Goal: Information Seeking & Learning: Learn about a topic

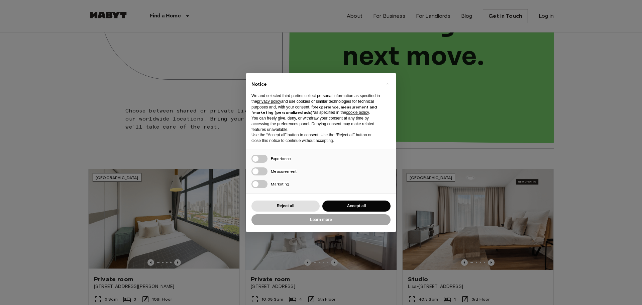
click at [34, 85] on div "× Notice We and selected third parties collect personal information as specifie…" at bounding box center [321, 152] width 642 height 305
click at [339, 206] on button "Accept all" at bounding box center [356, 205] width 68 height 11
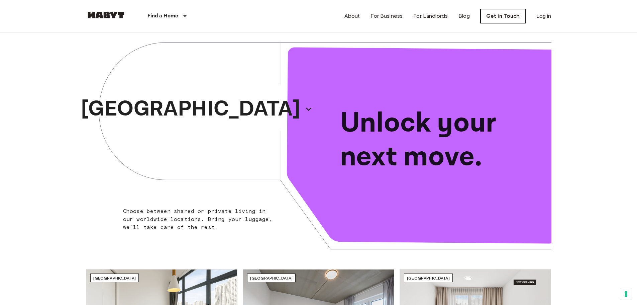
click at [504, 16] on link "Get in Touch" at bounding box center [502, 16] width 45 height 14
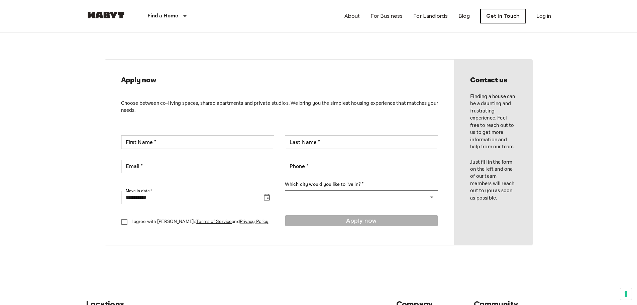
click at [509, 16] on link "Get in Touch" at bounding box center [502, 16] width 45 height 14
click at [228, 139] on input "First Name *" at bounding box center [197, 141] width 153 height 13
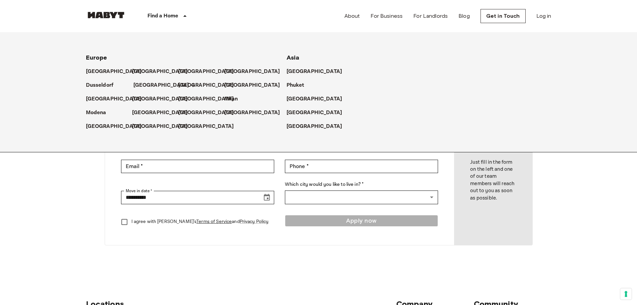
click at [148, 84] on p "[GEOGRAPHIC_DATA]" at bounding box center [161, 85] width 56 height 8
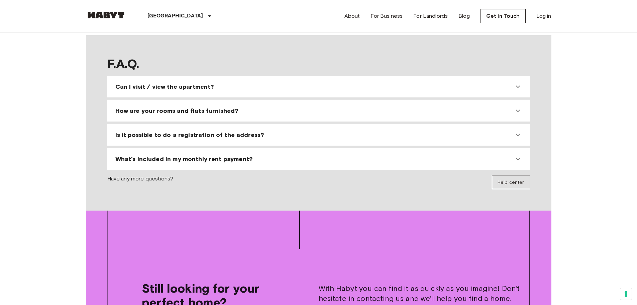
scroll to position [669, 0]
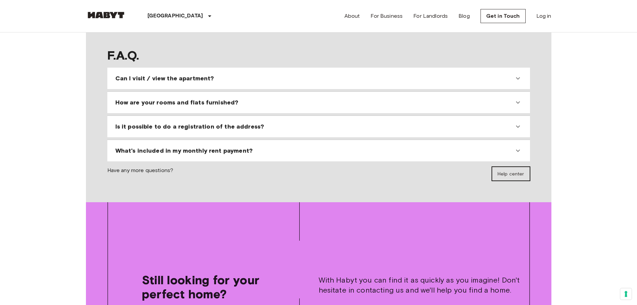
click at [515, 171] on span "Help center" at bounding box center [510, 174] width 27 height 6
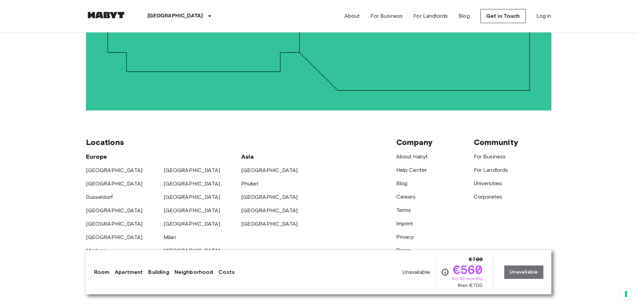
scroll to position [1298, 0]
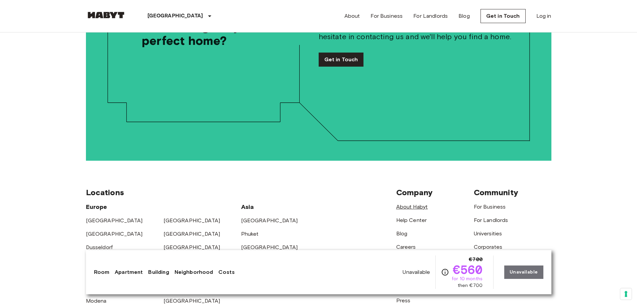
click at [410, 203] on link "About Habyt" at bounding box center [412, 206] width 32 height 6
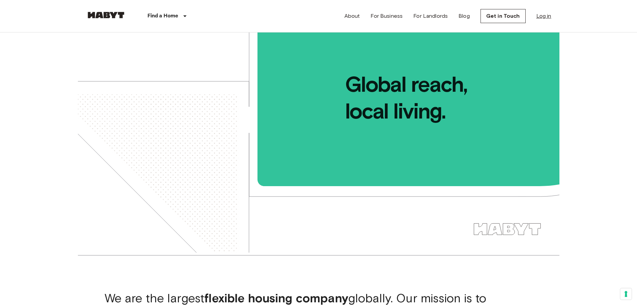
click at [546, 14] on link "Log in" at bounding box center [543, 16] width 15 height 8
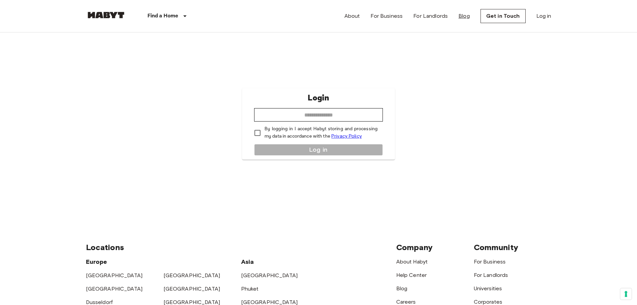
click at [465, 17] on link "Blog" at bounding box center [463, 16] width 11 height 8
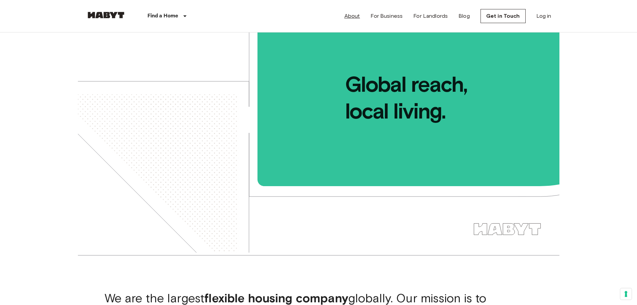
click at [354, 18] on link "About" at bounding box center [352, 16] width 16 height 8
click at [355, 14] on link "About" at bounding box center [352, 16] width 16 height 8
click at [355, 15] on link "About" at bounding box center [352, 16] width 16 height 8
click at [351, 18] on link "About" at bounding box center [352, 16] width 16 height 8
click at [353, 16] on link "About" at bounding box center [352, 16] width 16 height 8
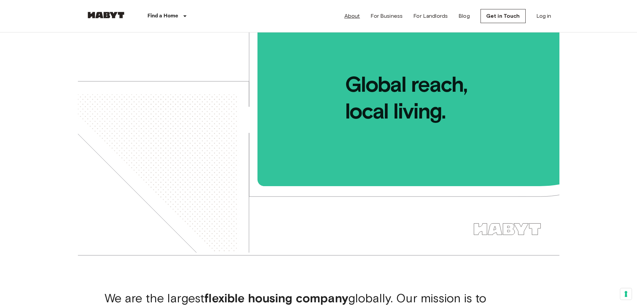
click at [353, 16] on link "About" at bounding box center [352, 16] width 16 height 8
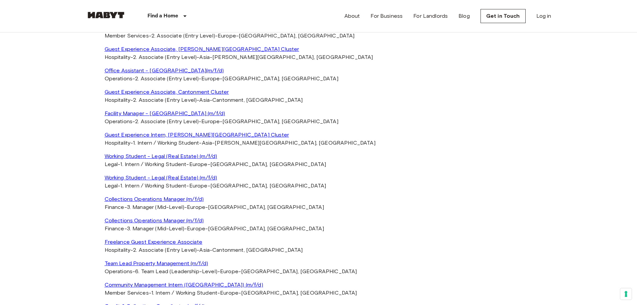
scroll to position [1571, 0]
click at [142, 71] on link "Office Assistant - [GEOGRAPHIC_DATA](m/f/d)" at bounding box center [319, 72] width 428 height 8
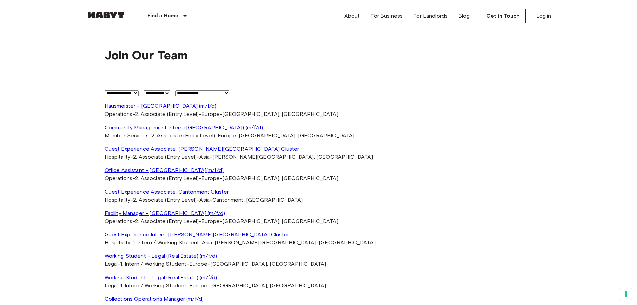
scroll to position [1471, 0]
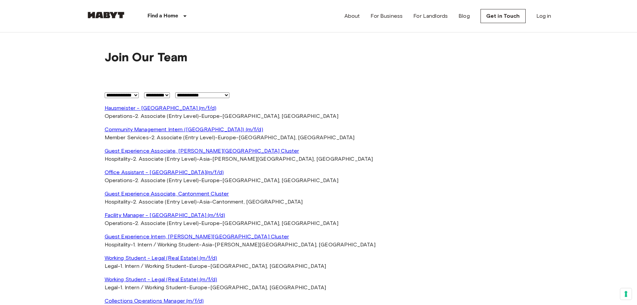
click at [139, 128] on link "Community Management Intern ([GEOGRAPHIC_DATA]) (m/f/d)" at bounding box center [319, 129] width 428 height 8
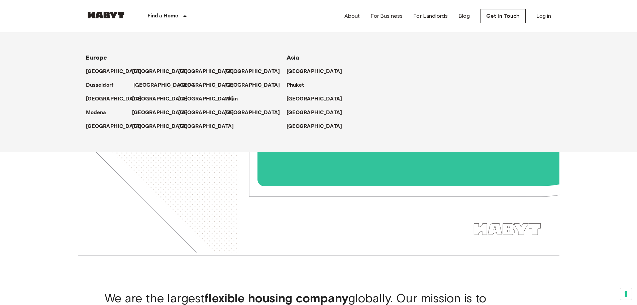
click at [141, 84] on p "[GEOGRAPHIC_DATA]" at bounding box center [161, 85] width 56 height 8
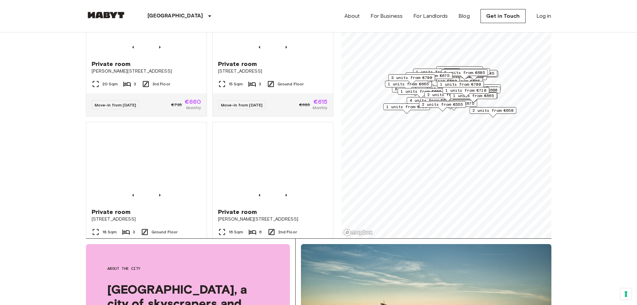
scroll to position [1234, 0]
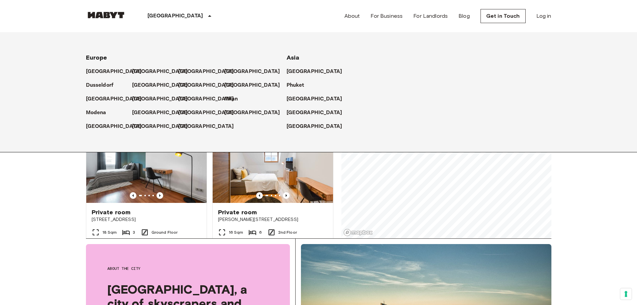
click at [206, 15] on icon at bounding box center [210, 16] width 8 height 8
click at [348, 14] on link "About" at bounding box center [352, 16] width 16 height 8
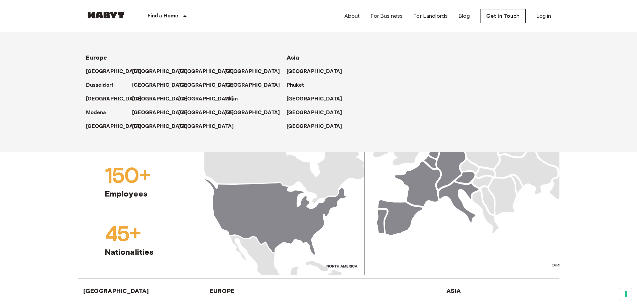
scroll to position [635, 0]
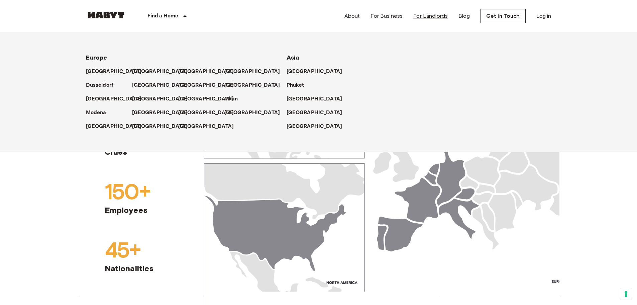
click at [434, 16] on link "For Landlords" at bounding box center [430, 16] width 34 height 8
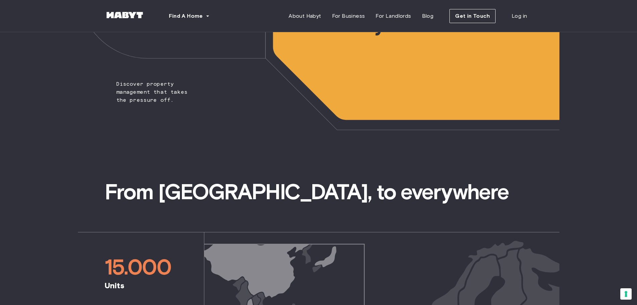
scroll to position [33, 0]
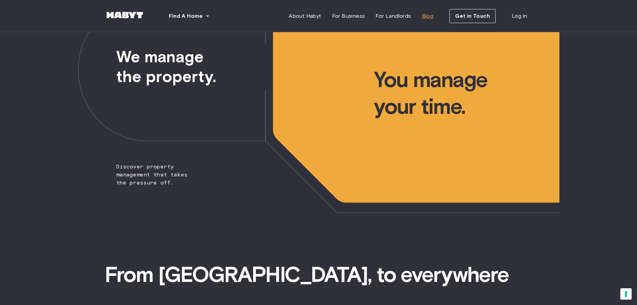
click at [424, 15] on span "Blog" at bounding box center [428, 16] width 12 height 8
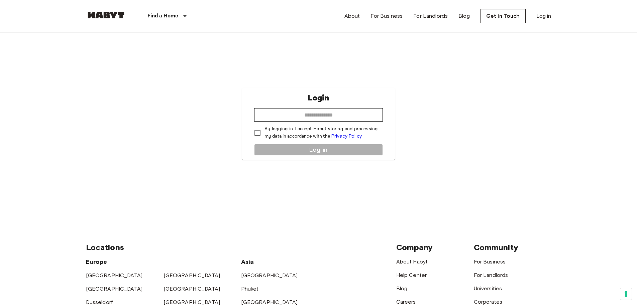
click at [451, 18] on div "About For Business For Landlords Blog Get in Touch Log in" at bounding box center [447, 16] width 207 height 32
click at [465, 16] on link "Blog" at bounding box center [463, 16] width 11 height 8
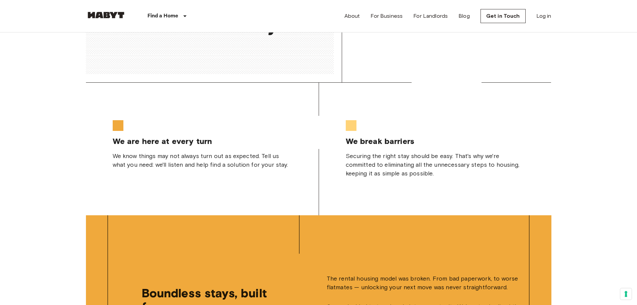
scroll to position [1371, 0]
